Goal: Information Seeking & Learning: Learn about a topic

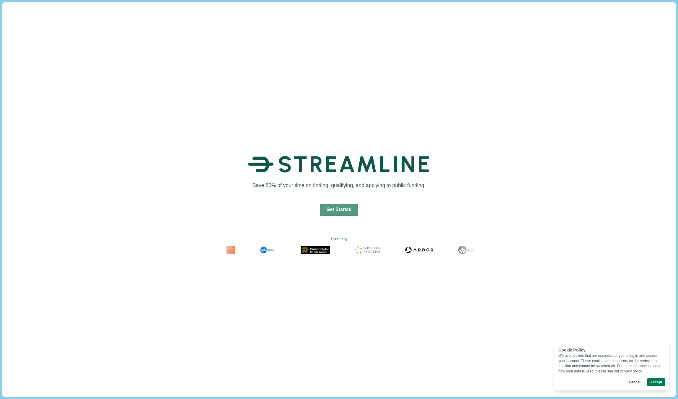
click at [337, 208] on button "Get Started" at bounding box center [339, 210] width 39 height 12
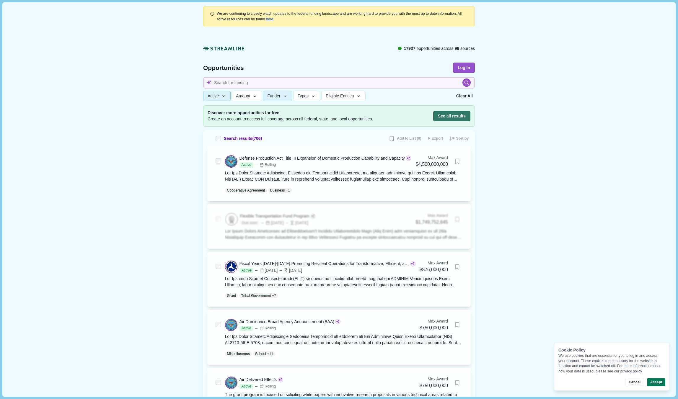
click at [221, 97] on icon "button" at bounding box center [223, 96] width 5 height 5
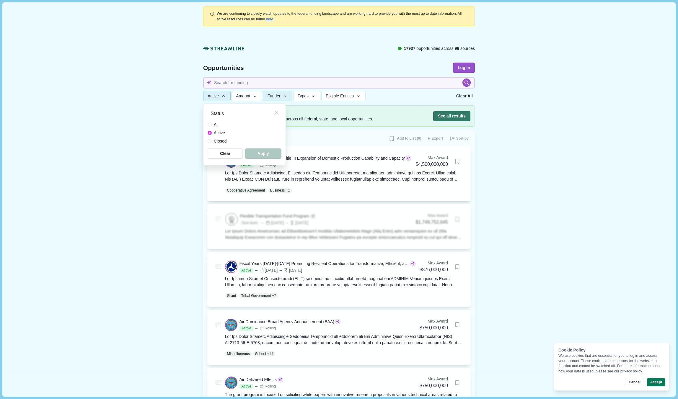
click at [221, 97] on icon "button" at bounding box center [223, 96] width 5 height 5
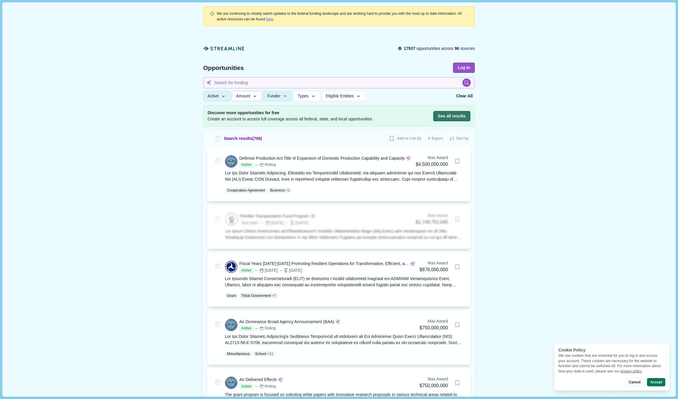
click at [242, 93] on button "Amount" at bounding box center [246, 96] width 30 height 10
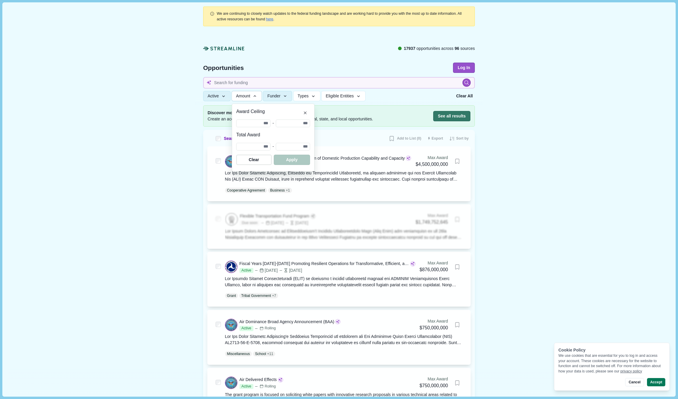
drag, startPoint x: 244, startPoint y: 94, endPoint x: 269, endPoint y: 94, distance: 24.8
click at [244, 94] on span "Amount" at bounding box center [243, 96] width 14 height 5
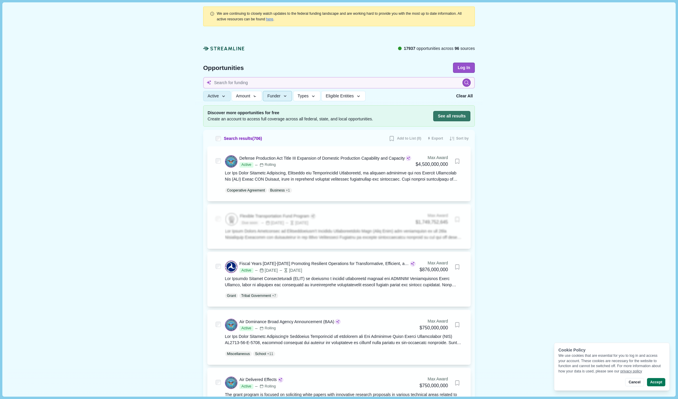
click at [271, 94] on span "Funder" at bounding box center [273, 96] width 13 height 5
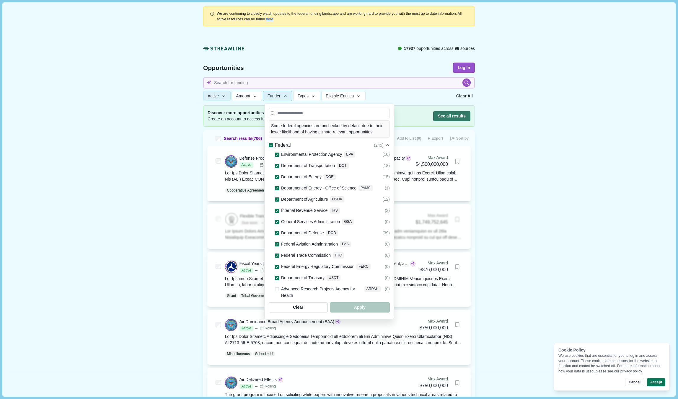
click at [273, 94] on span "Funder" at bounding box center [273, 96] width 13 height 5
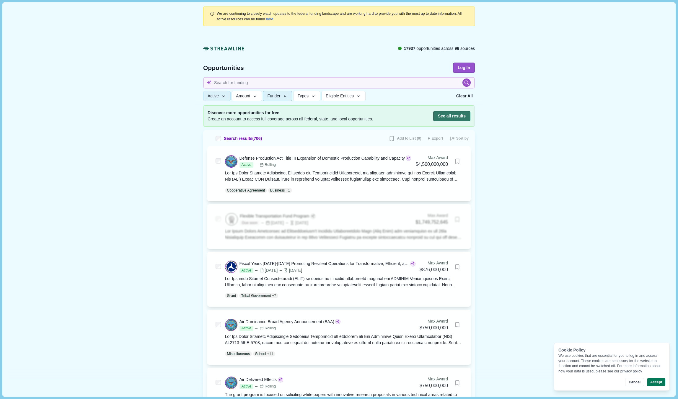
click at [273, 94] on span "Funder" at bounding box center [273, 96] width 13 height 5
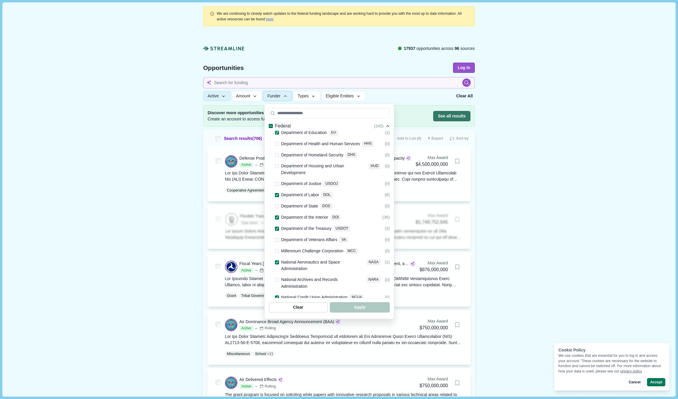
scroll to position [207, 0]
drag, startPoint x: 474, startPoint y: 166, endPoint x: 482, endPoint y: 164, distance: 9.2
click at [390, 182] on div "Department of Justice USDOJ (0)" at bounding box center [332, 185] width 115 height 7
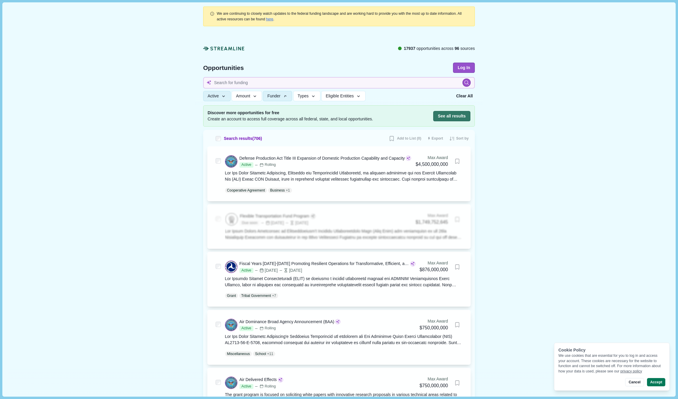
click at [307, 94] on button "Types" at bounding box center [306, 96] width 27 height 10
drag, startPoint x: 518, startPoint y: 94, endPoint x: 483, endPoint y: 96, distance: 35.2
click at [351, 96] on span "Eligible Entities" at bounding box center [340, 96] width 28 height 5
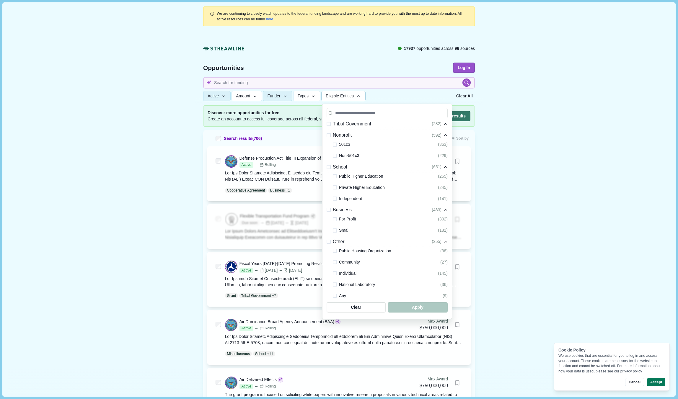
scroll to position [93, 0]
click at [333, 215] on span at bounding box center [335, 216] width 4 height 4
click at [334, 227] on span at bounding box center [335, 227] width 4 height 4
click at [409, 308] on span "button" at bounding box center [417, 308] width 57 height 10
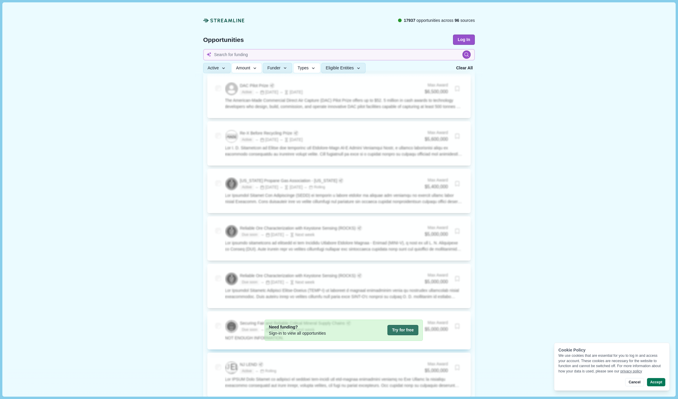
scroll to position [2086, 0]
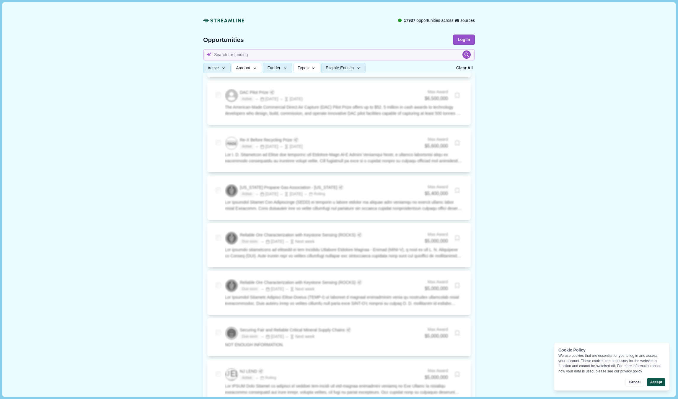
click at [651, 384] on button "Accept" at bounding box center [656, 382] width 18 height 8
